Goal: Check status

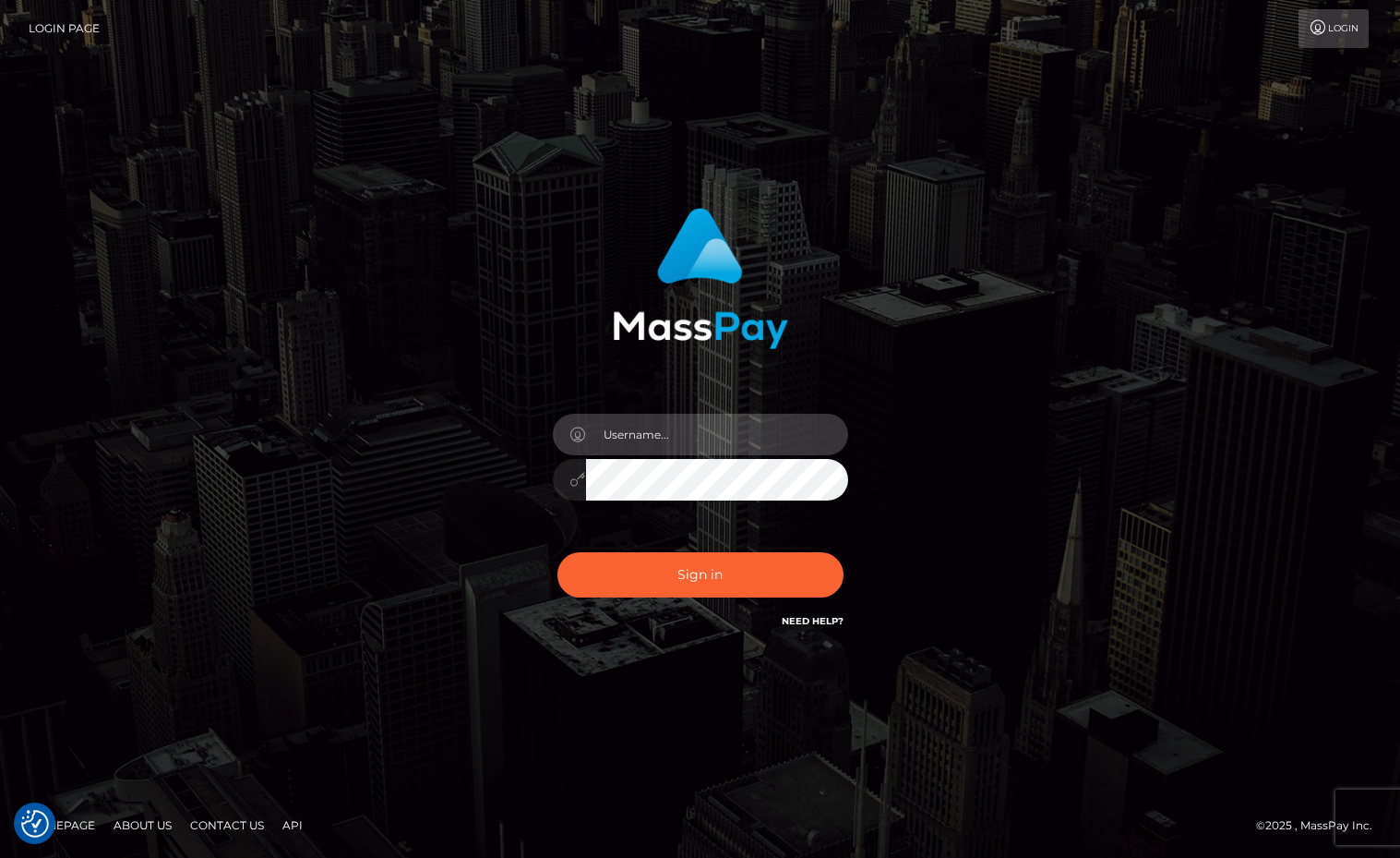
click at [729, 418] on input "text" at bounding box center [717, 433] width 262 height 41
type input "Sameer.megabonanza"
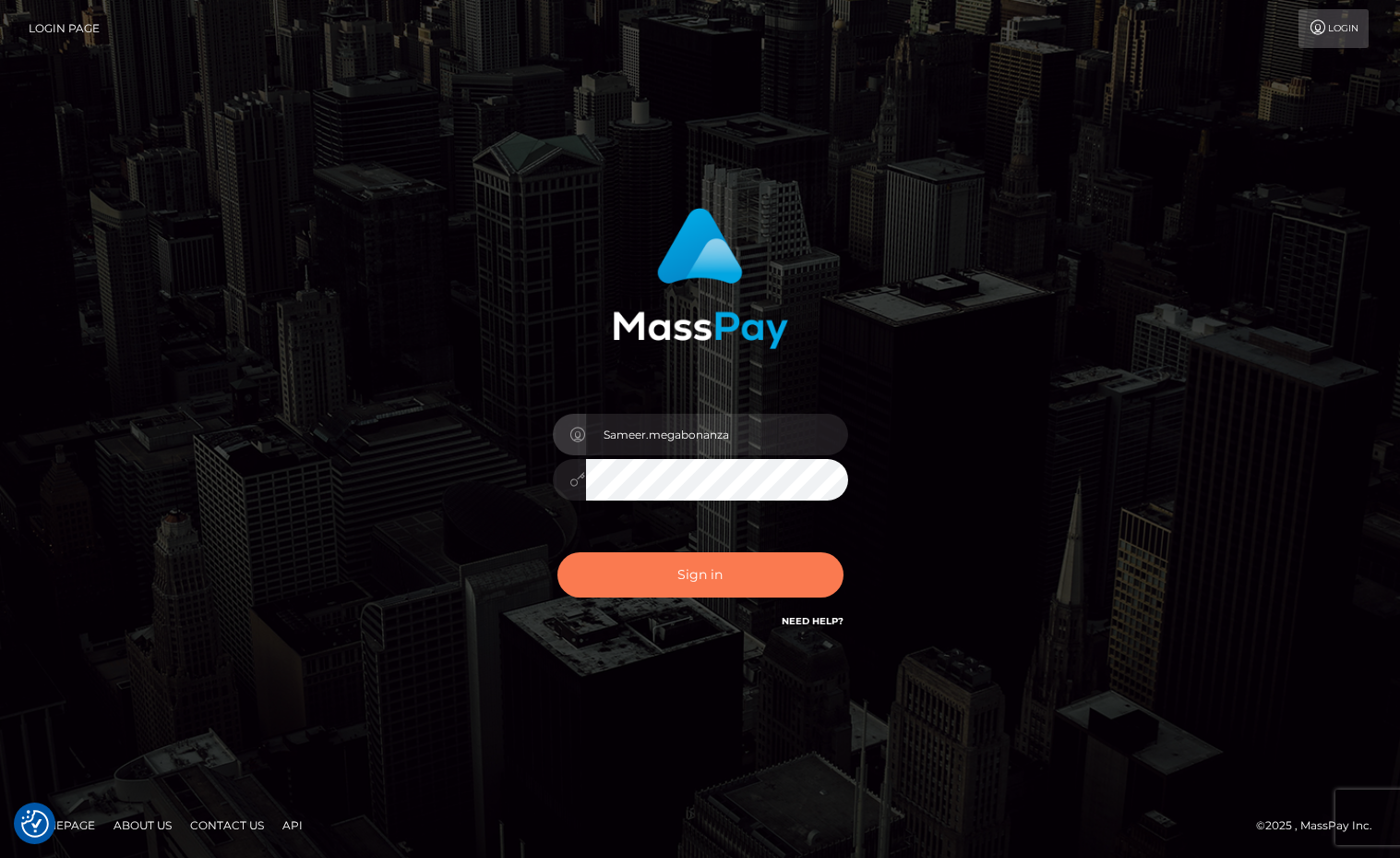
click at [685, 570] on button "Sign in" at bounding box center [700, 574] width 287 height 45
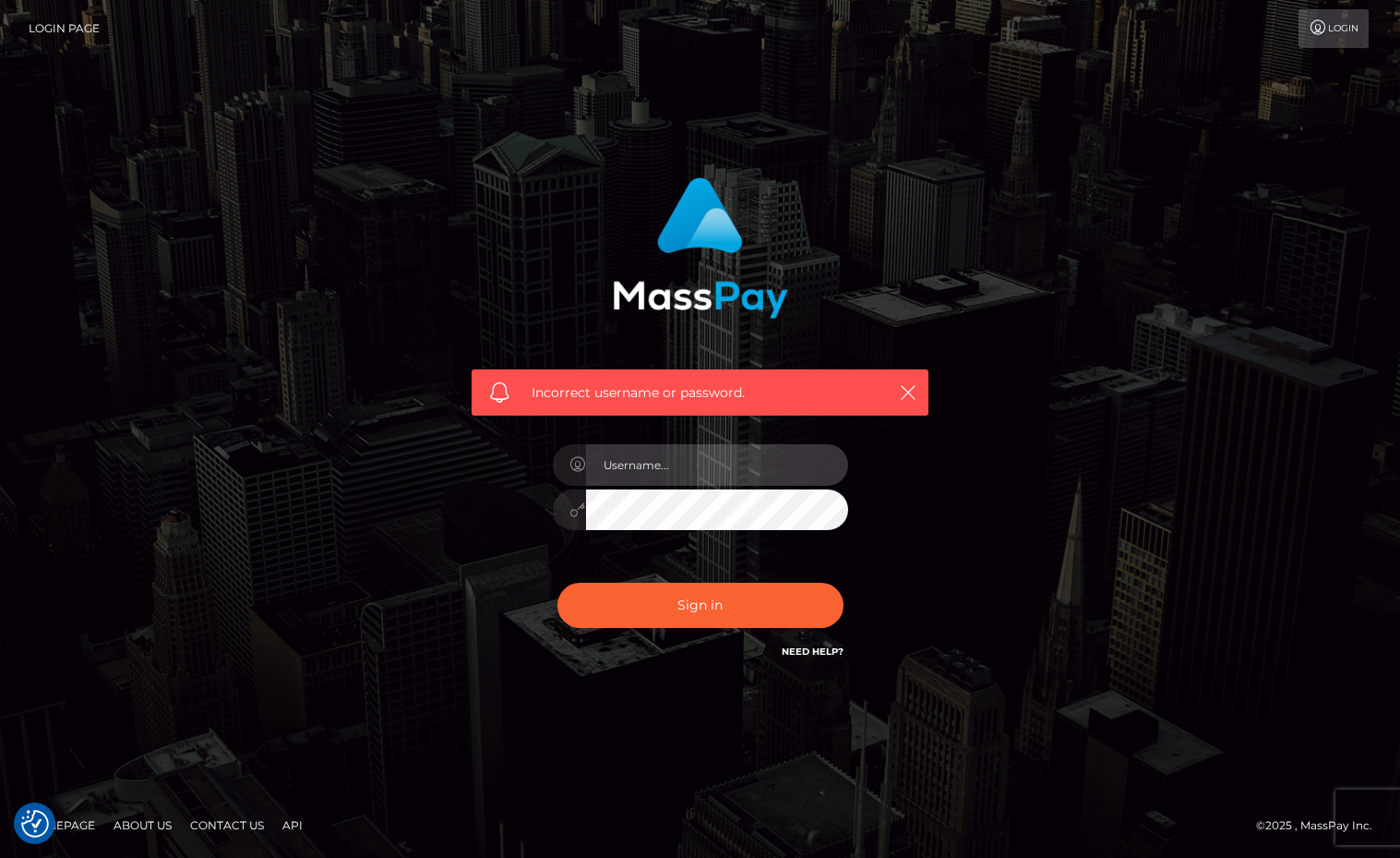
click at [764, 473] on input "text" at bounding box center [717, 464] width 262 height 41
type input "Sameer.megabonanza"
click at [558, 583] on button "Sign in" at bounding box center [700, 605] width 287 height 45
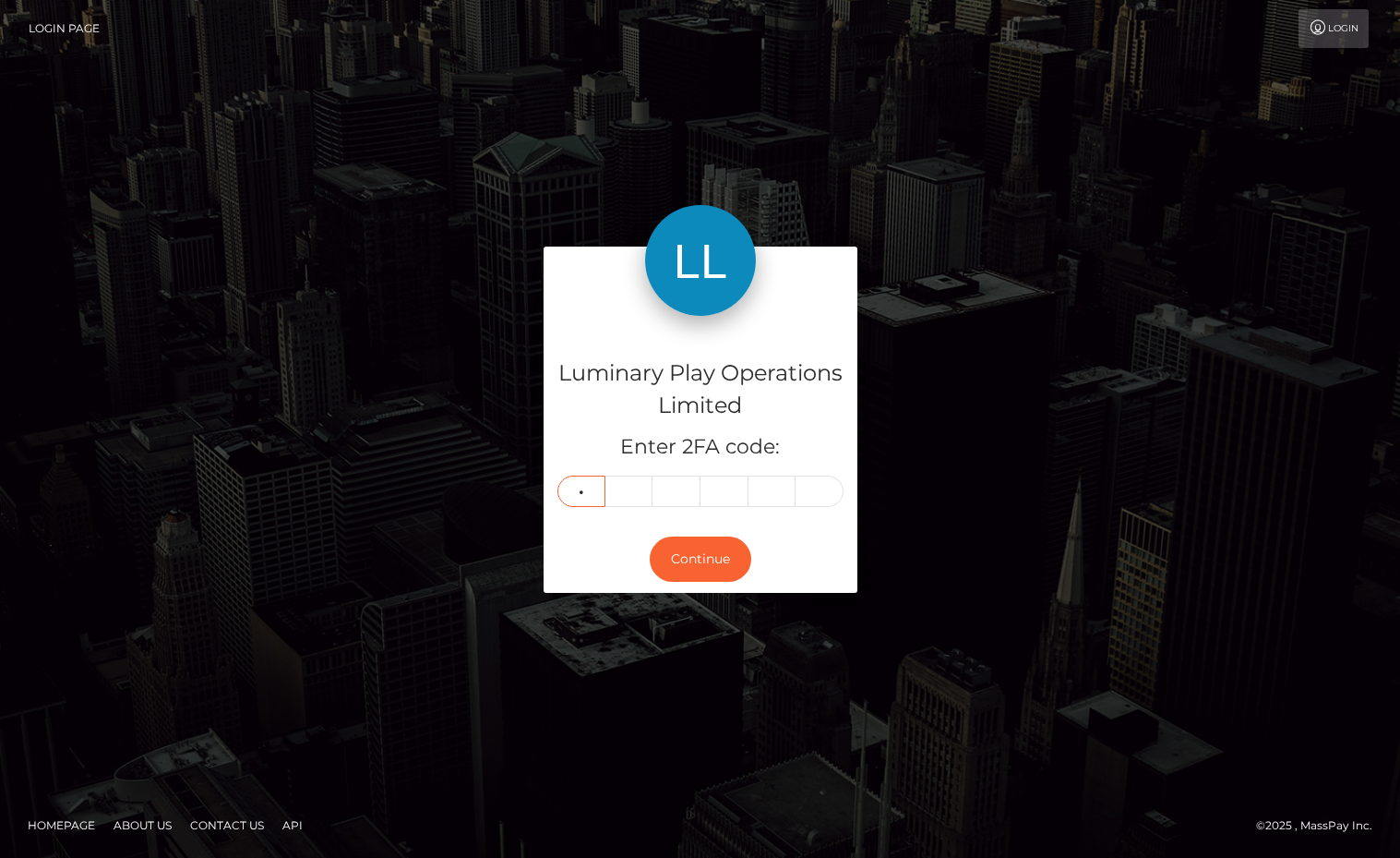
type input "1"
type input "0"
type input "2"
type input "1"
type input "9"
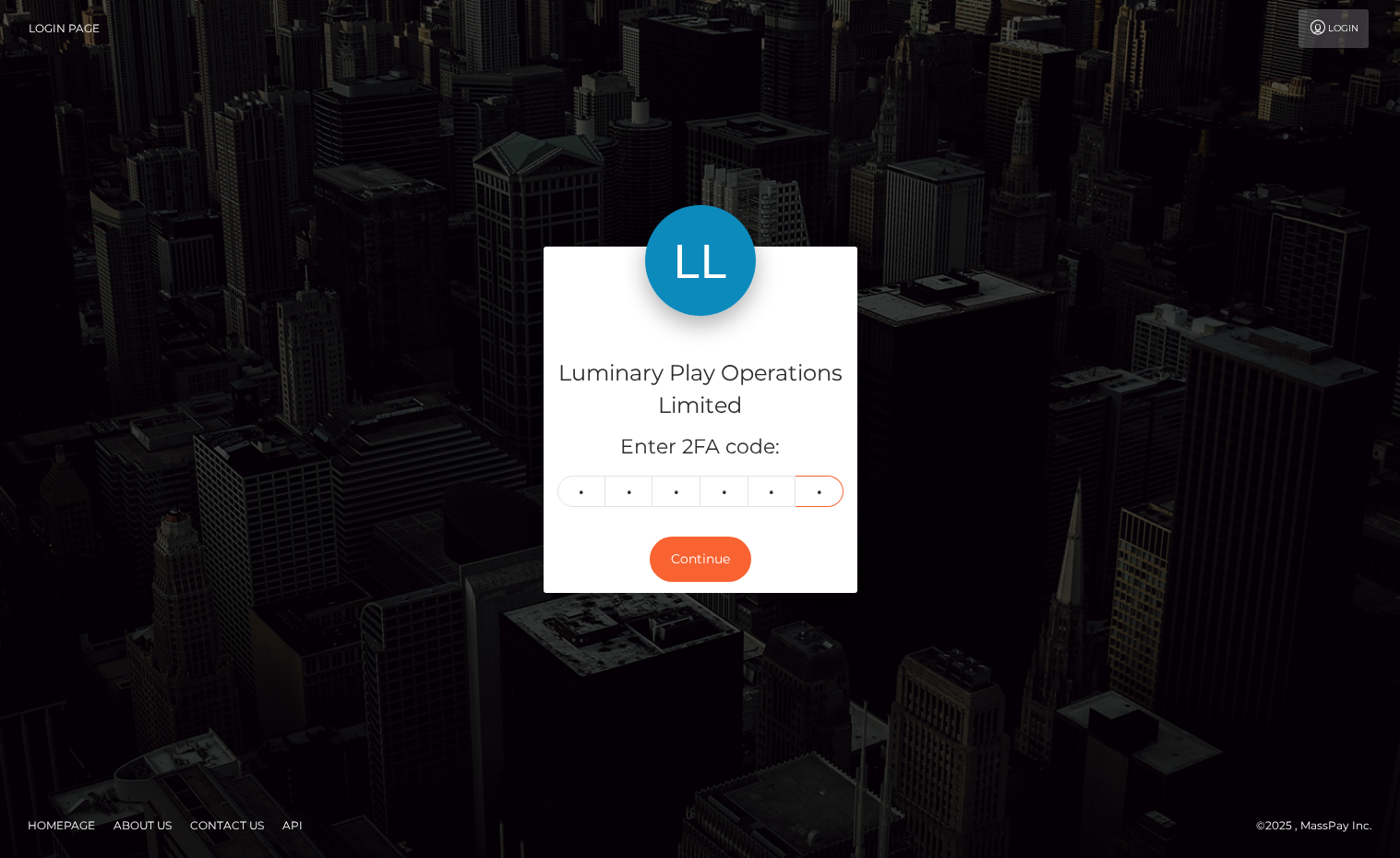
type input "9"
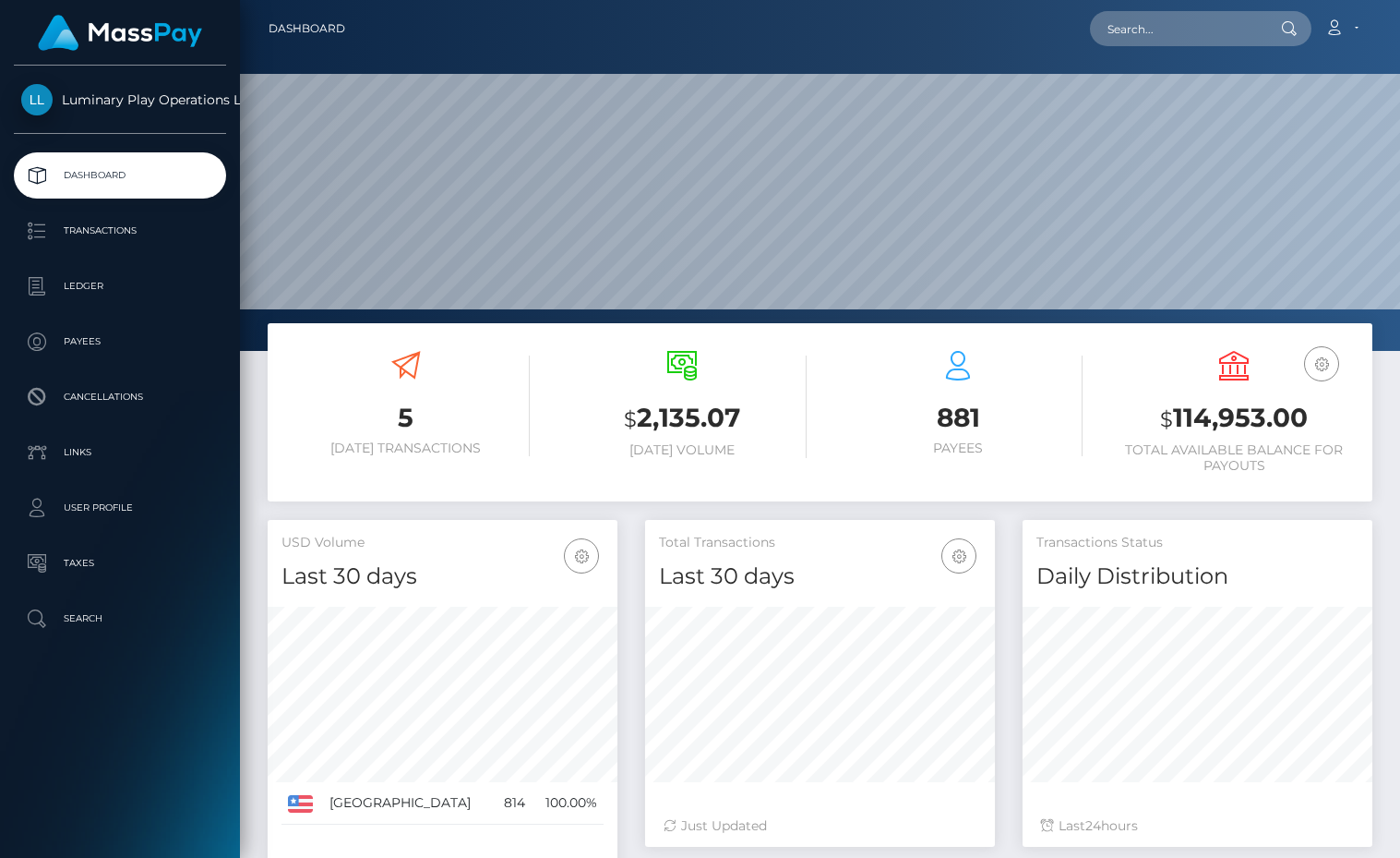
scroll to position [327, 350]
click at [1222, 423] on h3 "$ 114,953.00" at bounding box center [1234, 418] width 248 height 37
copy h3 "114,953.00"
click at [1272, 429] on h3 "$ 114,953.00" at bounding box center [1234, 418] width 248 height 37
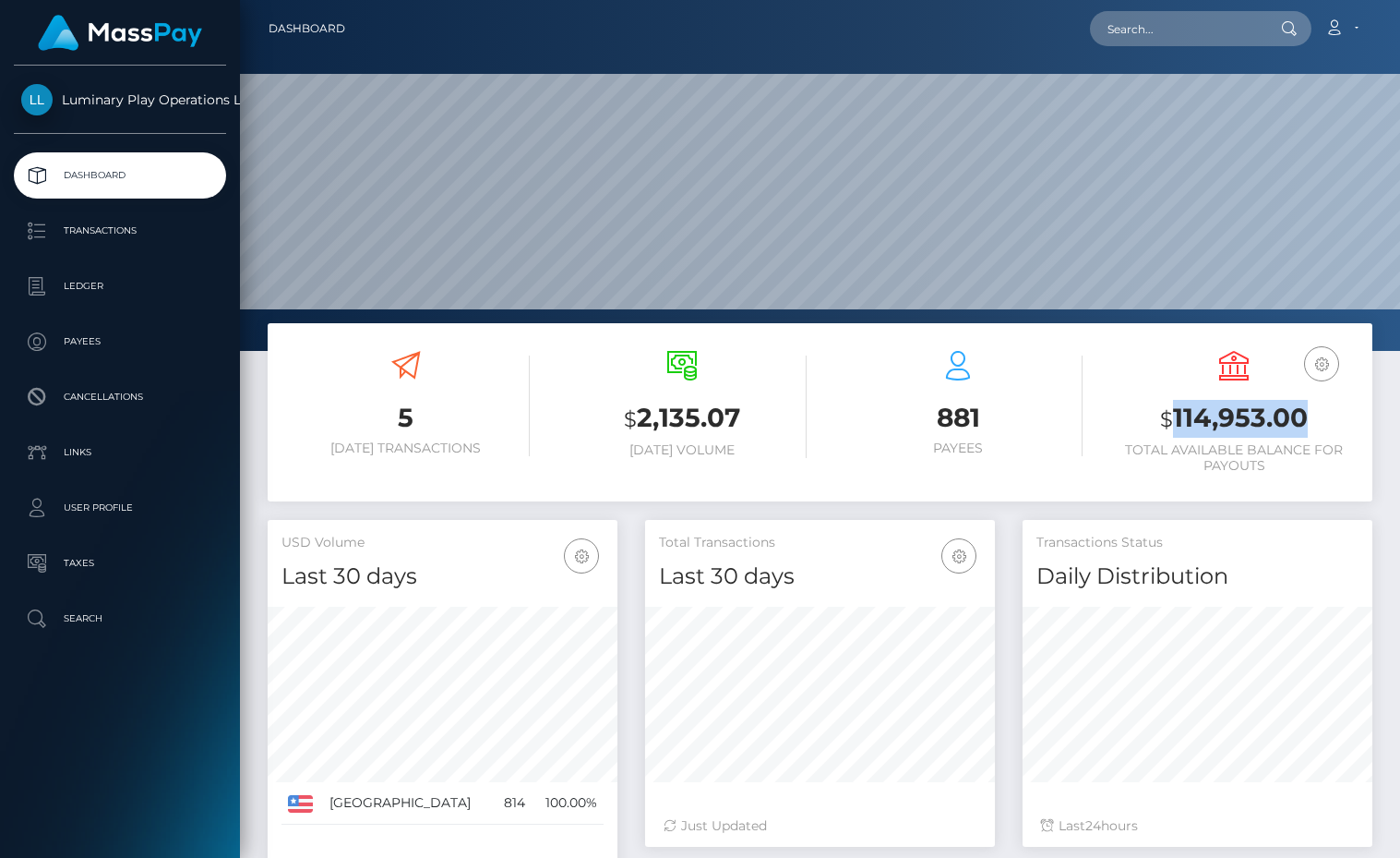
click at [1272, 429] on h3 "$ 114,953.00" at bounding box center [1234, 418] width 248 height 37
